Goal: Information Seeking & Learning: Find specific fact

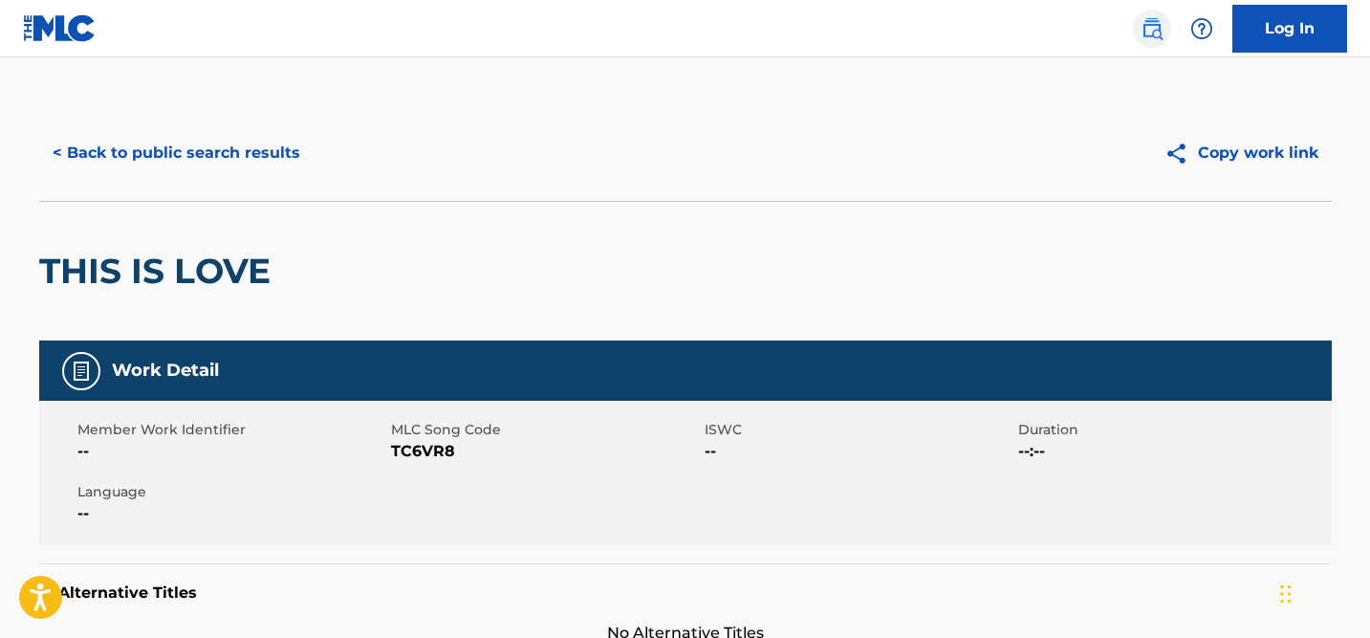
click at [1150, 29] on img at bounding box center [1152, 28] width 23 height 23
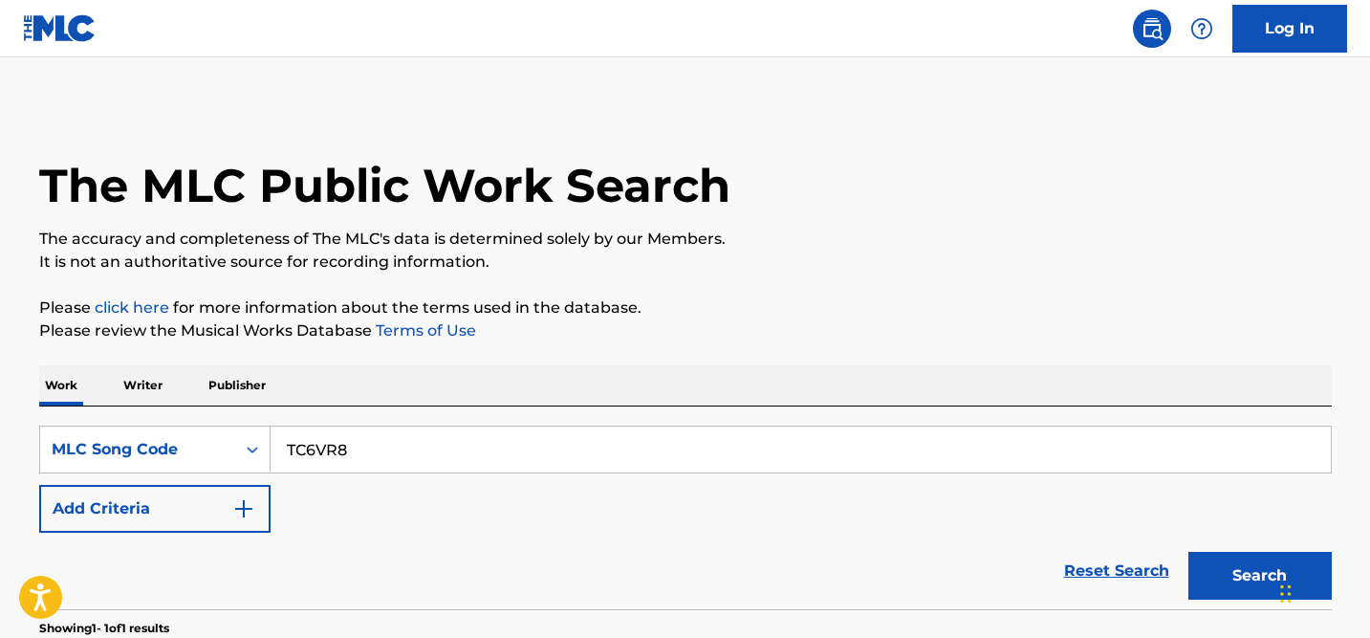
click at [243, 383] on p "Publisher" at bounding box center [237, 385] width 69 height 40
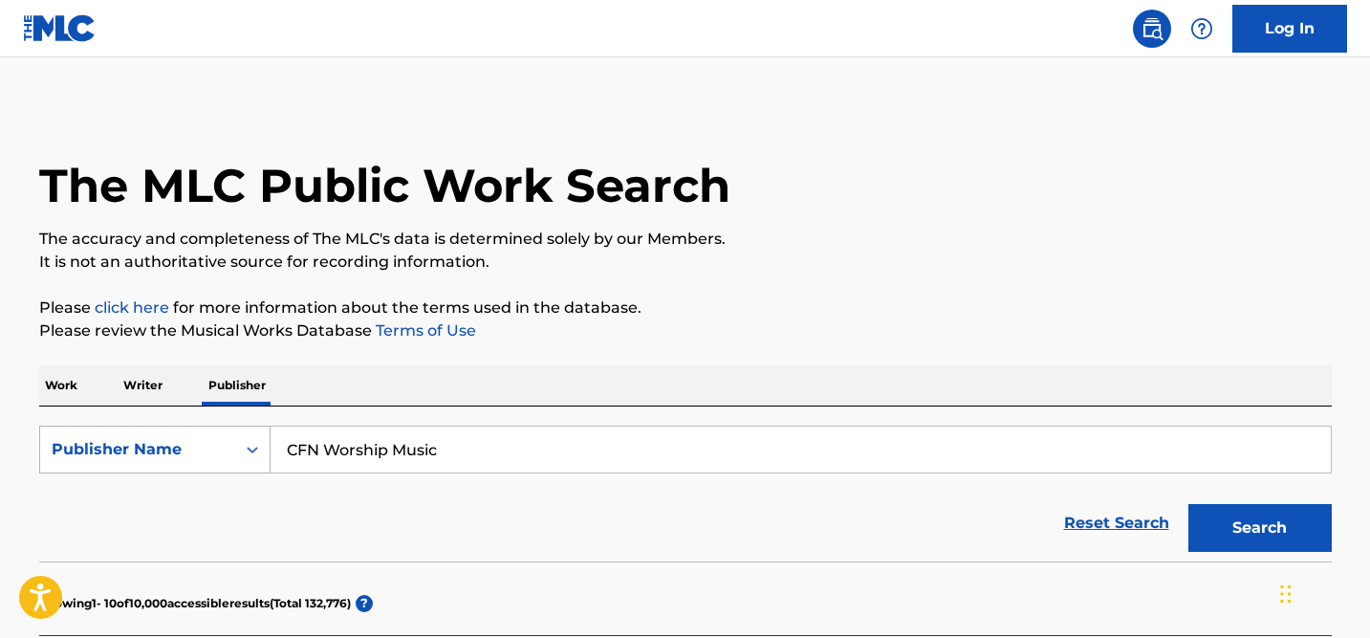
drag, startPoint x: 444, startPoint y: 451, endPoint x: 143, endPoint y: 447, distance: 300.3
click at [143, 447] on div "SearchWithCriteriaeb343372-54a9-4f06-a9ae-ed4dd9989390 Publisher Name CFN Worsh…" at bounding box center [685, 449] width 1293 height 48
type input "[PERSON_NAME] Music"
click at [1188, 504] on button "Search" at bounding box center [1259, 528] width 143 height 48
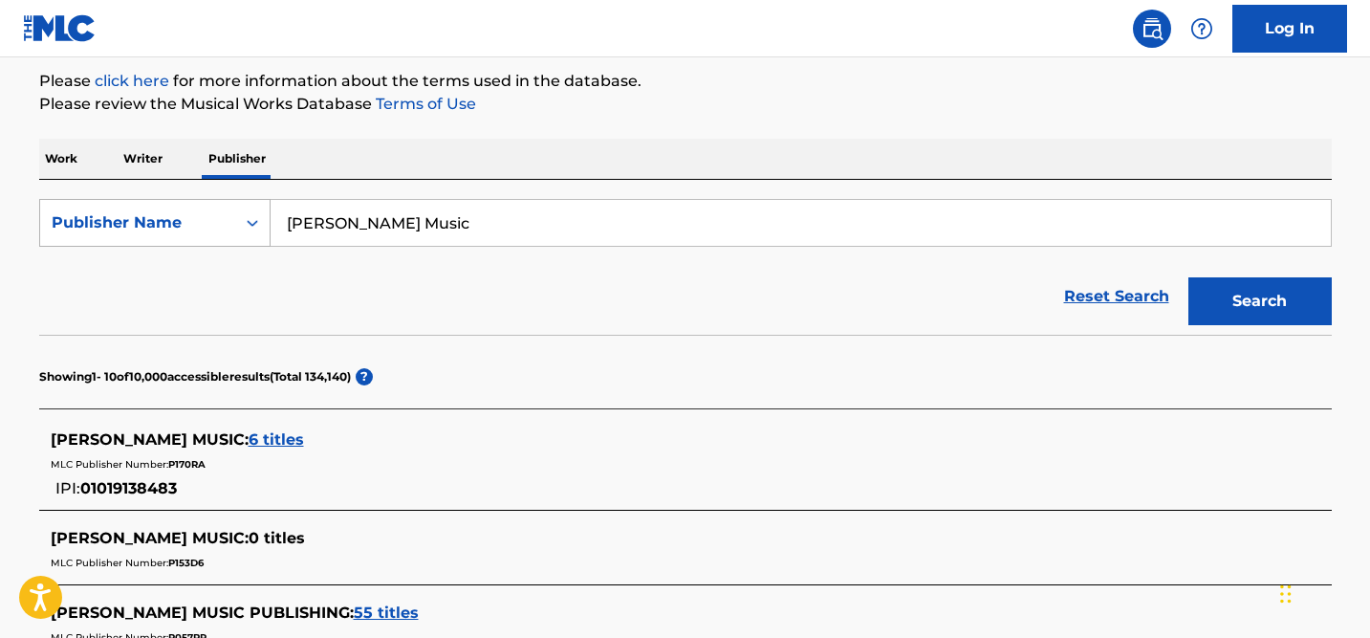
scroll to position [232, 0]
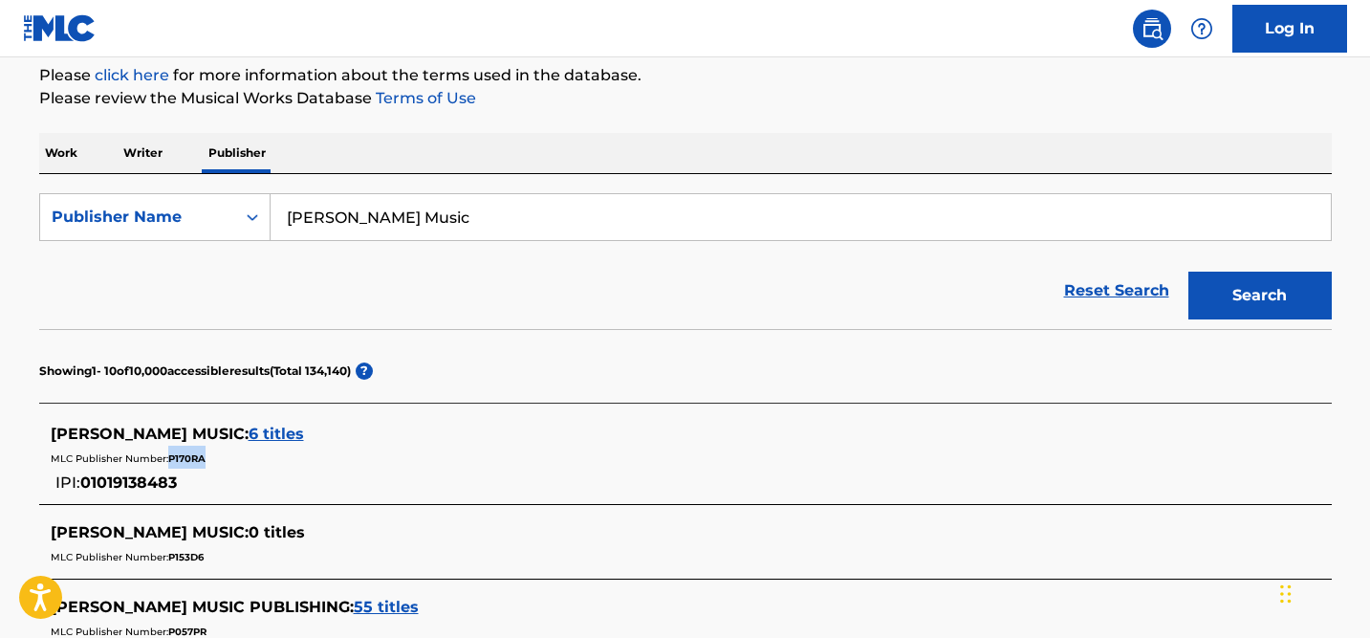
drag, startPoint x: 214, startPoint y: 464, endPoint x: 170, endPoint y: 464, distance: 44.0
click at [170, 464] on div "MLC Publisher Number: P170RA" at bounding box center [661, 457] width 1220 height 23
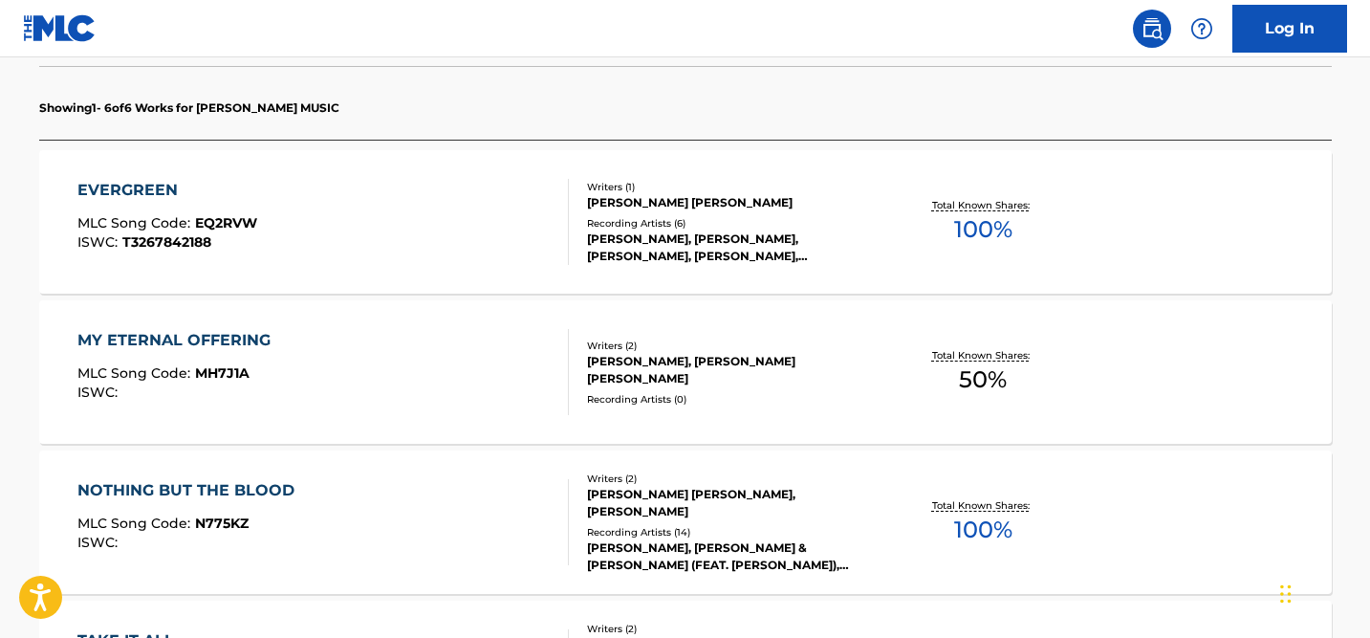
scroll to position [521, 0]
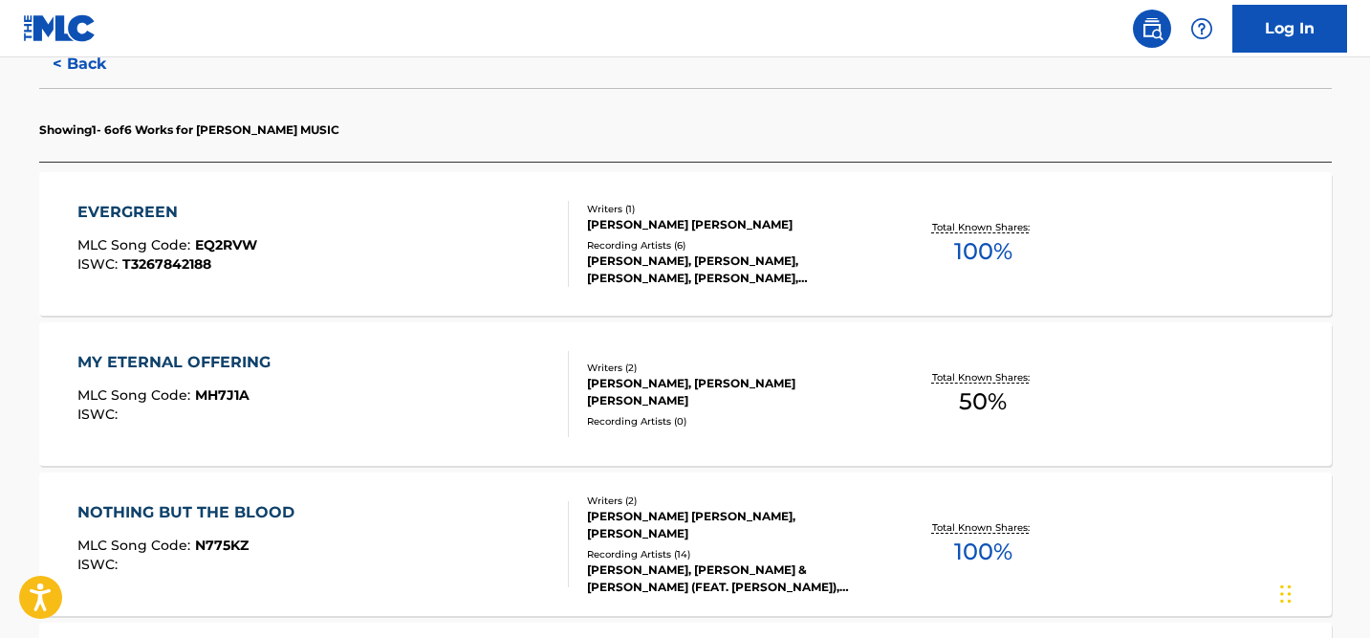
click at [304, 276] on div "EVERGREEN MLC Song Code : EQ2RVW ISWC : T3267842188" at bounding box center [322, 244] width 491 height 86
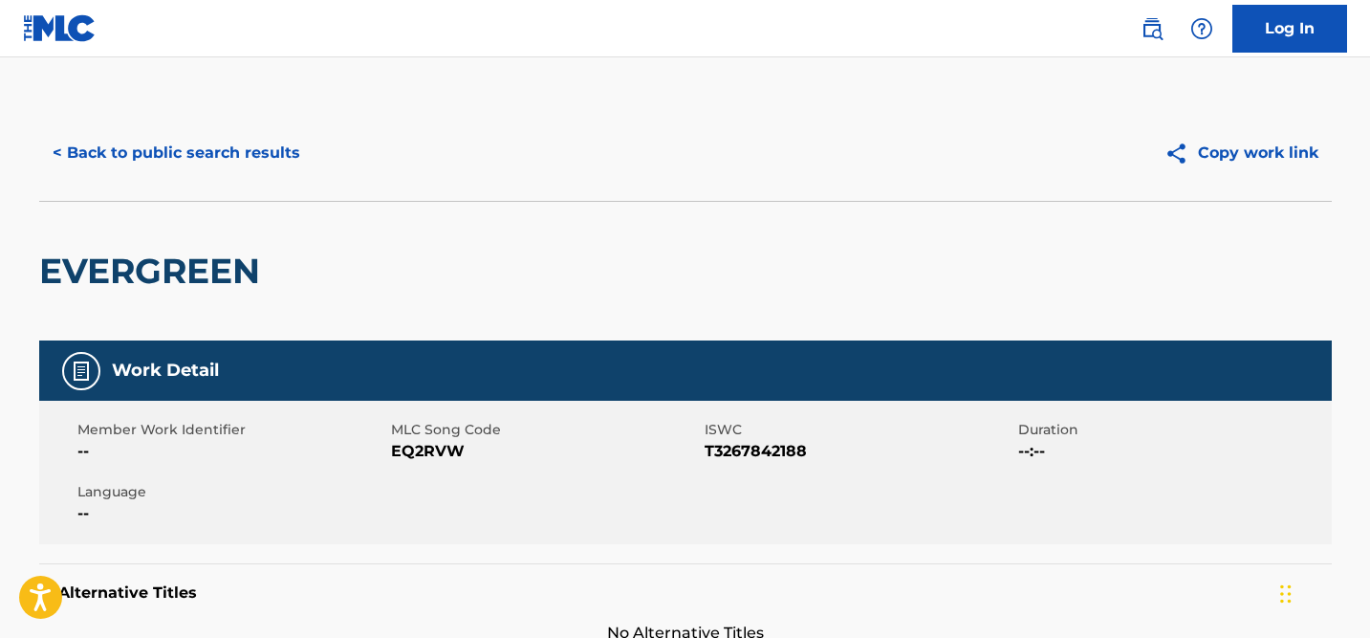
click at [75, 31] on img at bounding box center [60, 28] width 74 height 28
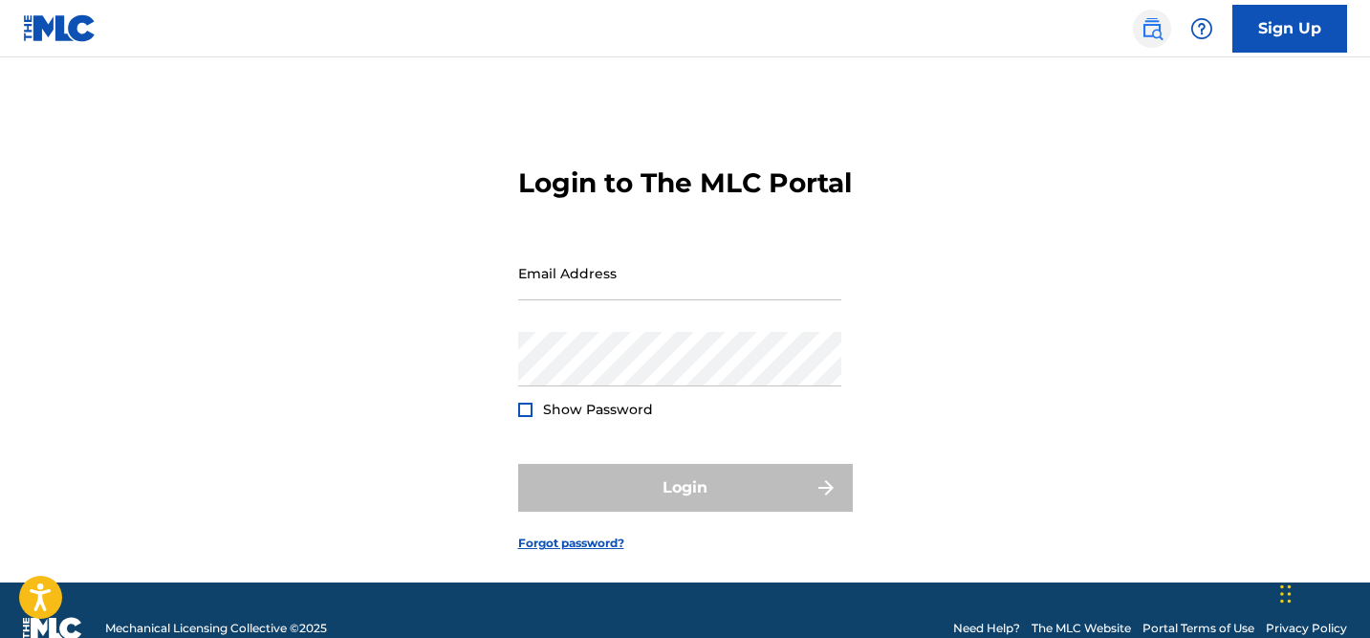
click at [1155, 34] on img at bounding box center [1152, 28] width 23 height 23
